Goal: Task Accomplishment & Management: Manage account settings

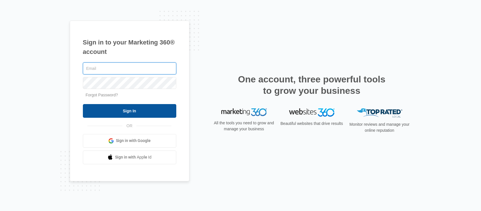
type input "elite@elitemaletclinic.com"
click at [143, 110] on input "Sign In" at bounding box center [129, 111] width 93 height 14
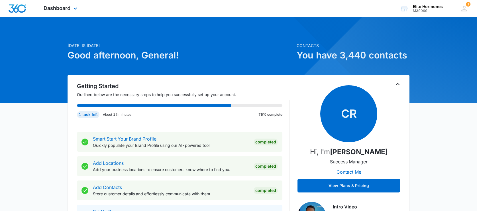
click at [56, 2] on div "Dashboard Apps Reputation Websites Forms CRM Email Social Content Ads Intellige…" at bounding box center [61, 8] width 52 height 17
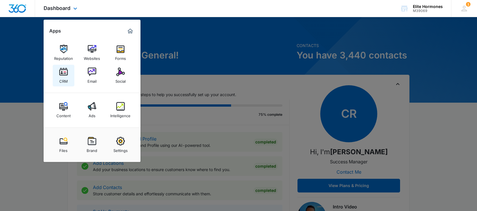
click at [64, 78] on div "CRM" at bounding box center [63, 79] width 9 height 7
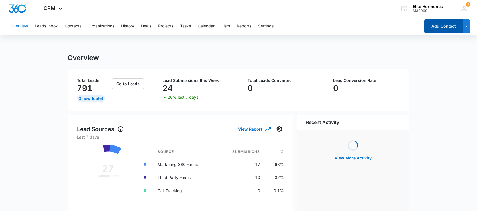
click at [438, 29] on button "Add Contact" at bounding box center [443, 26] width 38 height 14
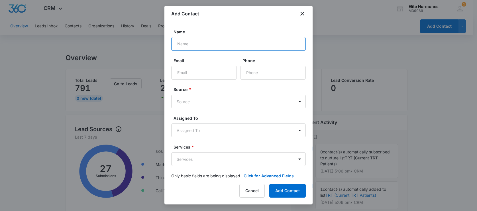
click at [210, 42] on input "Name" at bounding box center [238, 44] width 135 height 14
click at [189, 45] on input "[PERSON_NAME]" at bounding box center [238, 44] width 135 height 14
type input "[PERSON_NAME]"
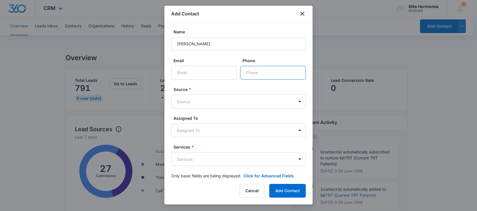
click at [259, 74] on input "Phone" at bounding box center [273, 73] width 66 height 14
paste input "[PHONE_NUMBER]"
type input "[PHONE_NUMBER]"
click at [205, 72] on input "Email" at bounding box center [204, 73] width 66 height 14
paste input "[EMAIL_ADDRESS][DOMAIN_NAME]"
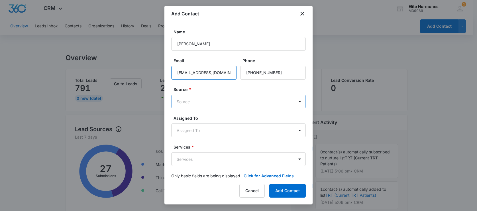
type input "[EMAIL_ADDRESS][DOMAIN_NAME]"
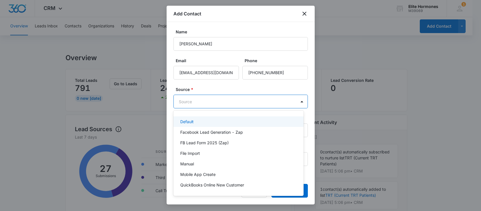
click at [208, 117] on div "Default" at bounding box center [239, 121] width 130 height 11
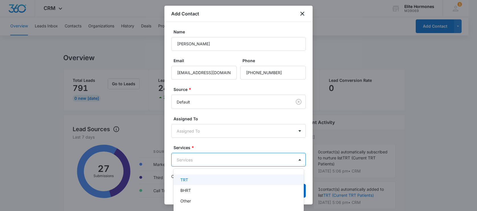
click at [236, 155] on body "CRM Apps Reputation Websites Forms CRM Email Social Content Ads Intelligence Fi…" at bounding box center [238, 105] width 477 height 211
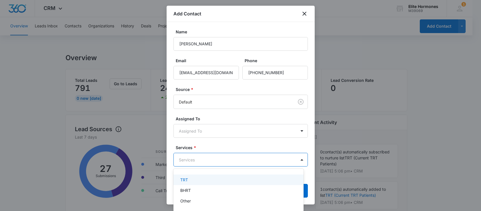
click at [229, 177] on div "TRT" at bounding box center [237, 180] width 115 height 6
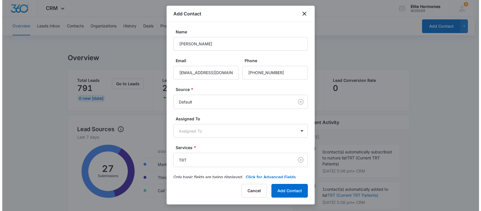
scroll to position [9, 0]
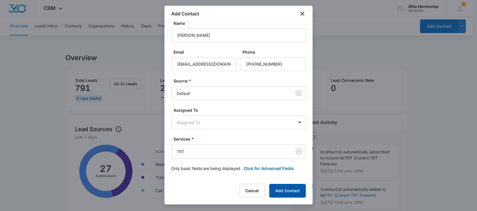
click at [290, 187] on button "Add Contact" at bounding box center [287, 191] width 36 height 14
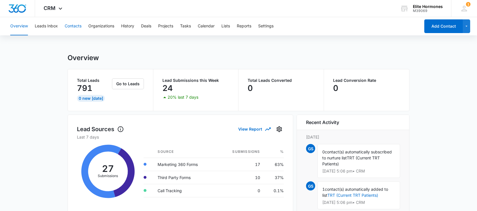
click at [67, 25] on button "Contacts" at bounding box center [73, 26] width 17 height 18
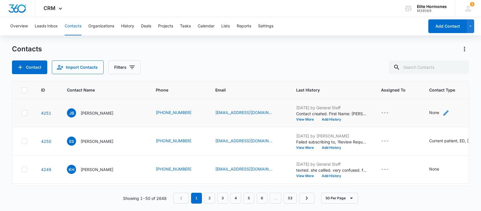
click at [445, 112] on icon "Contact Type - None - Select to Edit Field" at bounding box center [446, 112] width 7 height 7
click at [458, 76] on div at bounding box center [456, 76] width 9 height 9
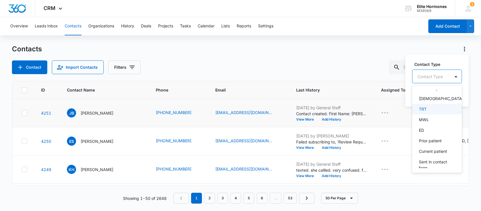
click at [435, 114] on div "TRT" at bounding box center [437, 109] width 50 height 11
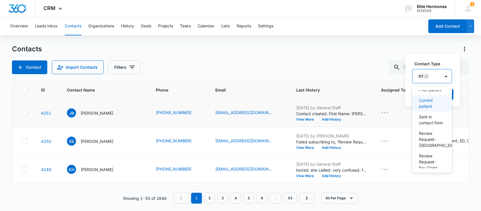
click at [434, 109] on p "Current patient" at bounding box center [431, 103] width 25 height 12
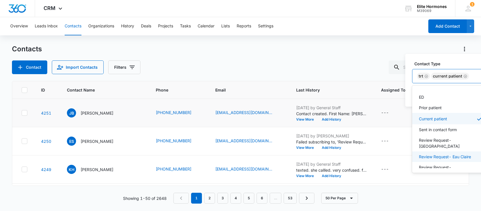
click at [461, 154] on p "Review Request- Eau Claire" at bounding box center [445, 157] width 52 height 6
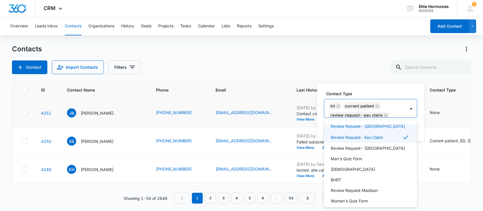
scroll to position [264, 0]
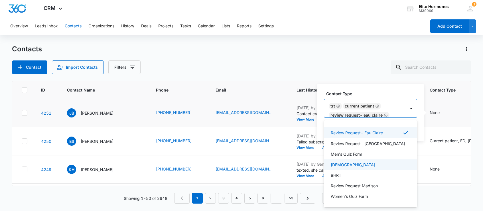
click at [357, 167] on div "[DEMOGRAPHIC_DATA]" at bounding box center [370, 165] width 78 height 6
click at [406, 93] on label "Contact Type" at bounding box center [372, 94] width 93 height 6
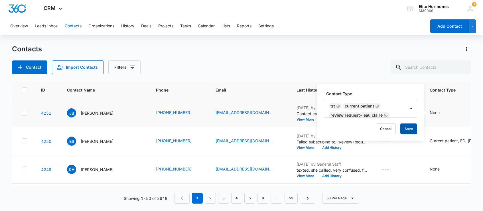
click at [404, 128] on button "Save" at bounding box center [408, 128] width 17 height 11
